Goal: Information Seeking & Learning: Learn about a topic

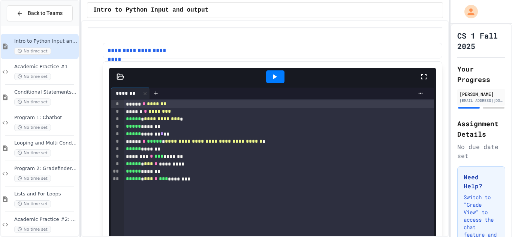
click at [421, 77] on icon at bounding box center [424, 76] width 9 height 9
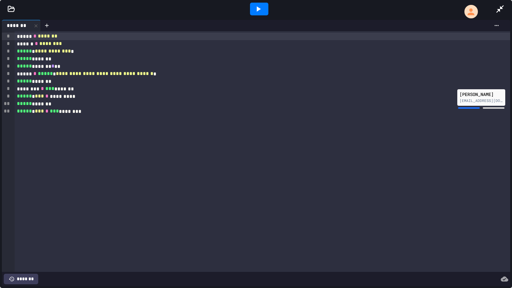
click at [503, 14] on div at bounding box center [504, 9] width 17 height 20
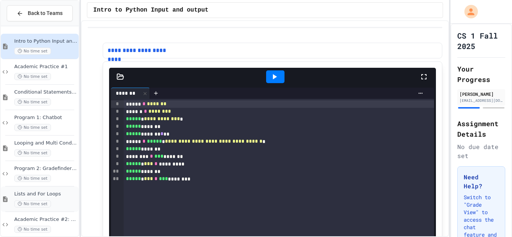
click at [54, 187] on div "Lists and For Loops No time set" at bounding box center [40, 200] width 78 height 26
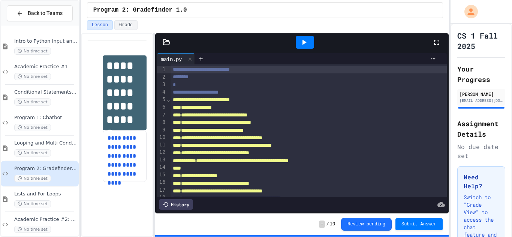
click at [435, 41] on icon at bounding box center [436, 42] width 5 height 5
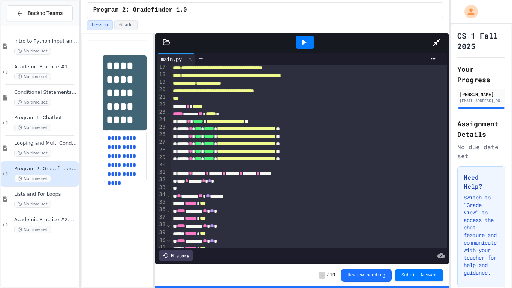
scroll to position [124, 0]
